Goal: Navigation & Orientation: Find specific page/section

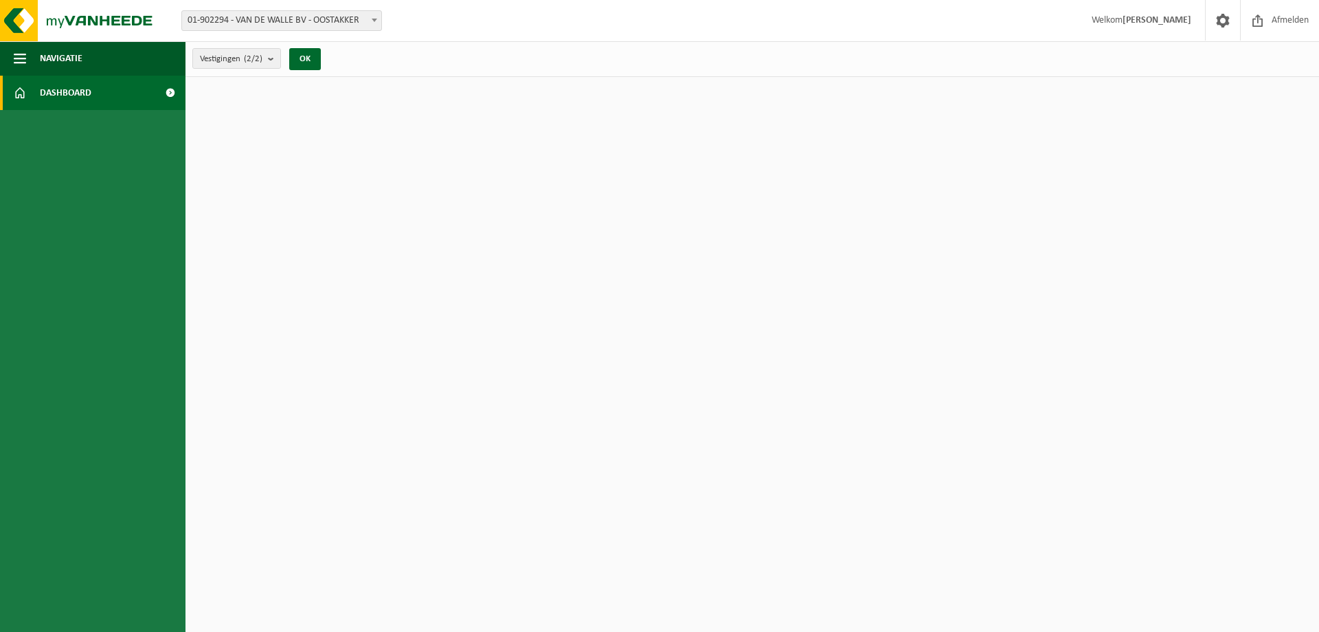
click at [504, 236] on html "Vestiging: 01-902294 - VAN DE WALLE BV - OOSTAKKER 10-925409 - VAN DE WALLE BV …" at bounding box center [659, 316] width 1319 height 632
click at [61, 54] on span "Navigatie" at bounding box center [61, 58] width 43 height 34
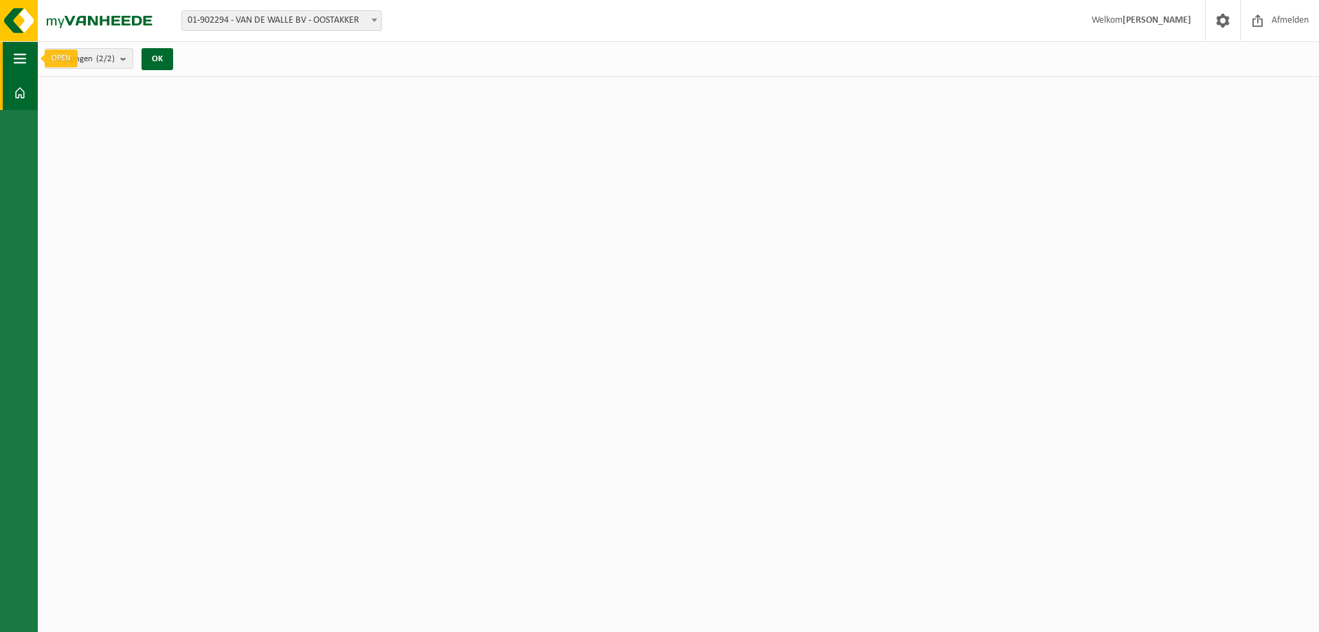
click at [13, 56] on button "Navigatie" at bounding box center [19, 58] width 38 height 34
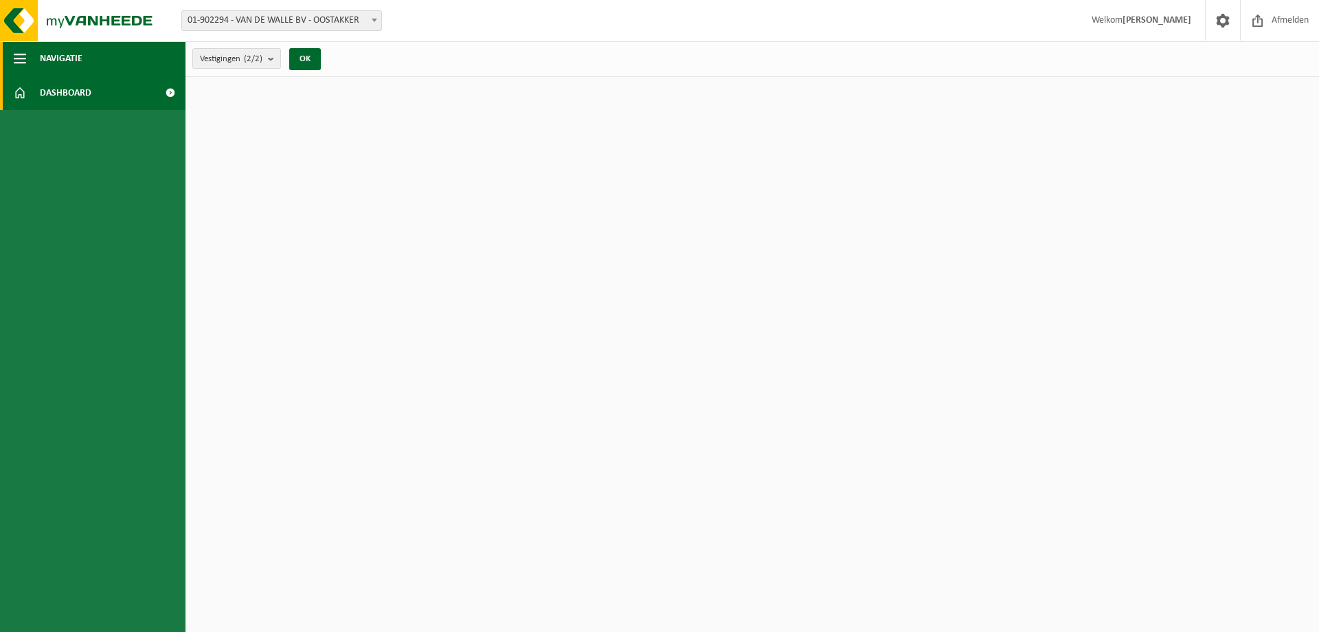
click at [13, 56] on button "Navigatie" at bounding box center [93, 58] width 186 height 34
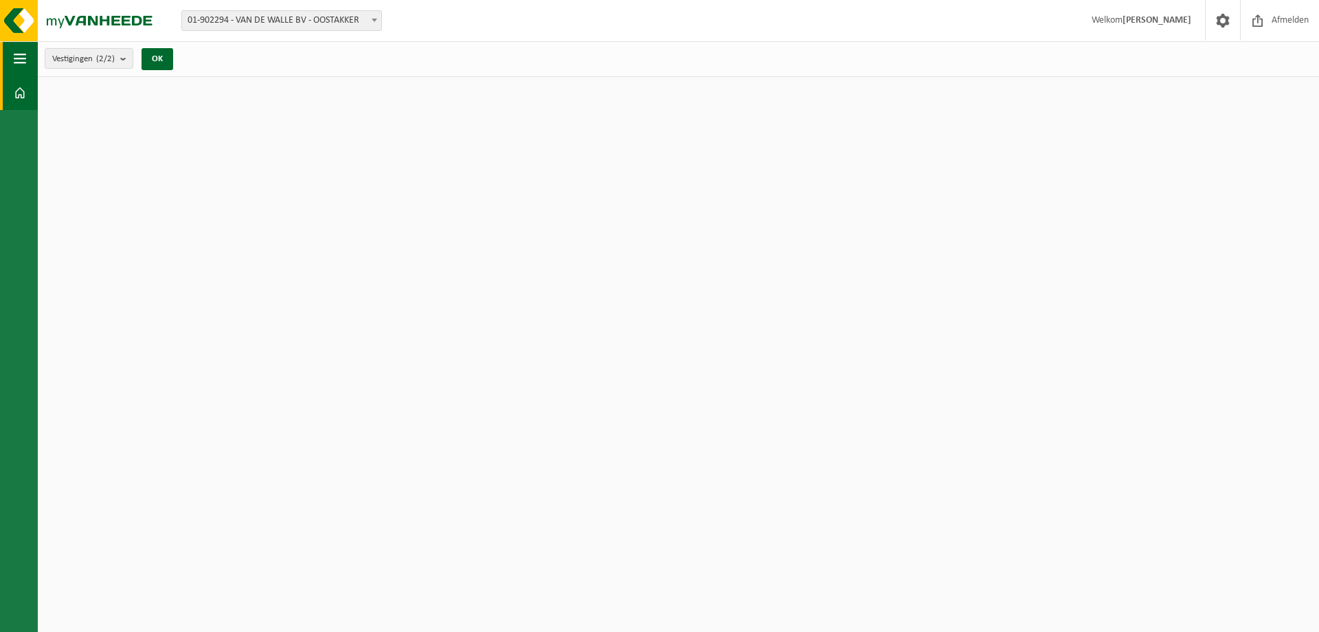
click at [13, 56] on button "Navigatie" at bounding box center [19, 58] width 38 height 34
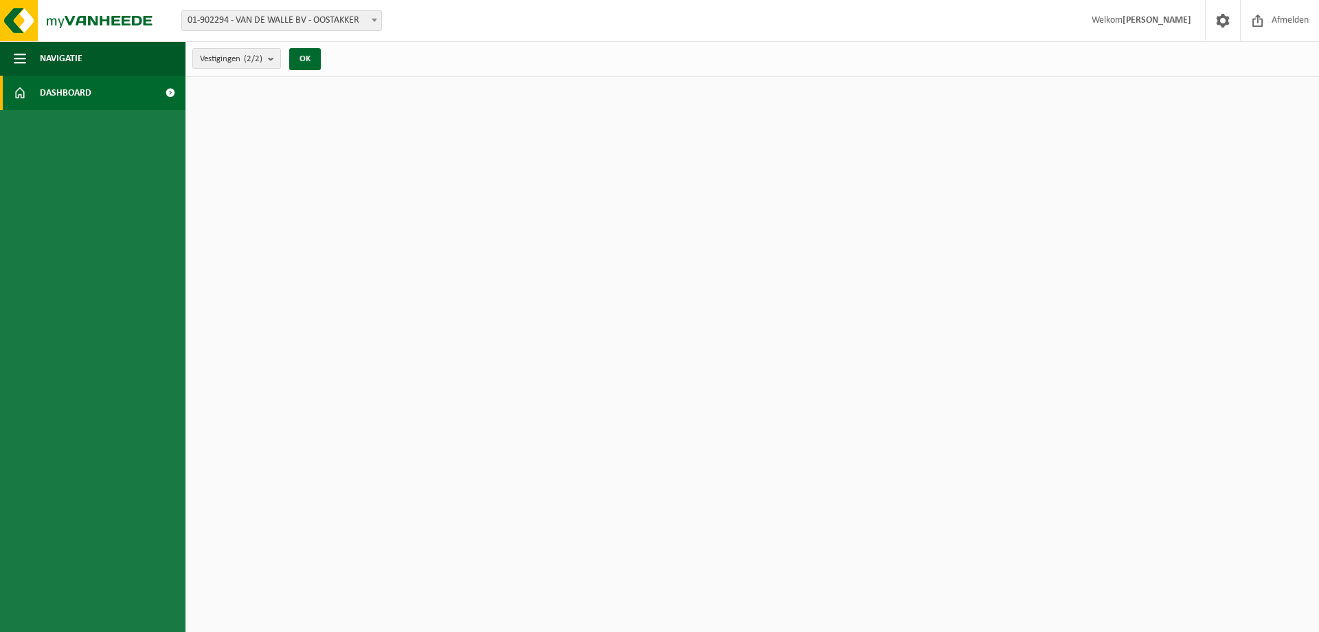
click at [74, 104] on span "Dashboard" at bounding box center [66, 93] width 52 height 34
click at [315, 62] on button "OK" at bounding box center [305, 59] width 32 height 22
click at [1296, 21] on span "Afmelden" at bounding box center [1291, 20] width 44 height 41
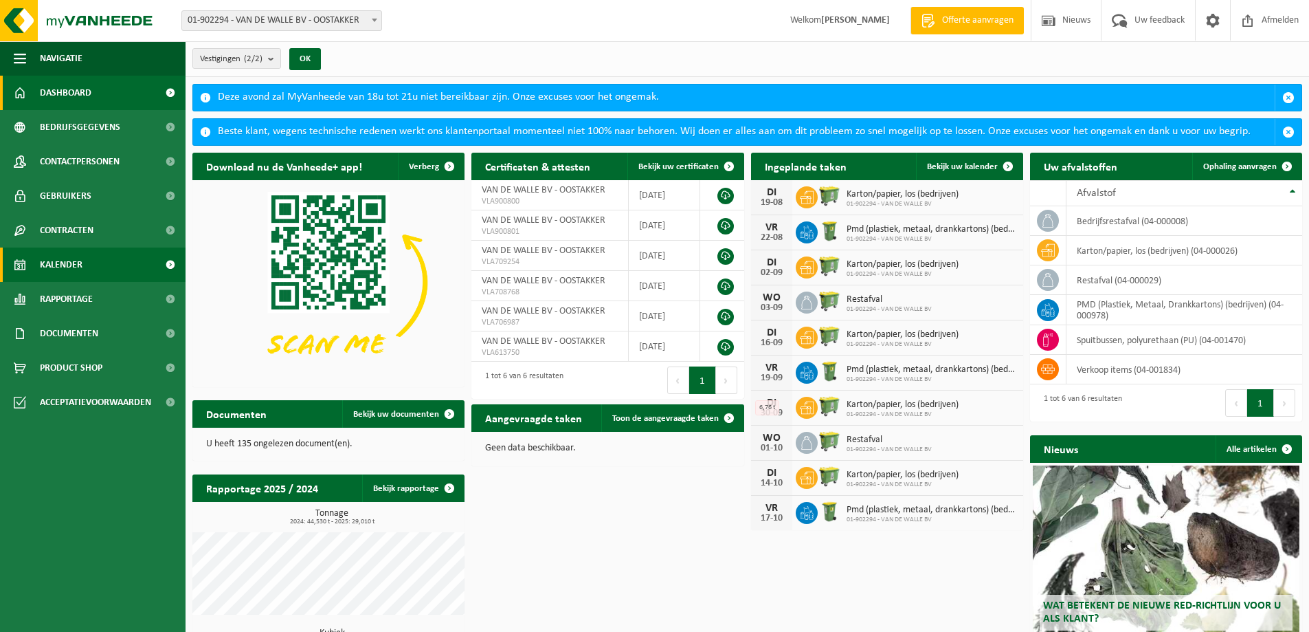
click at [62, 265] on span "Kalender" at bounding box center [61, 264] width 43 height 34
